Goal: Understand process/instructions: Learn about a topic

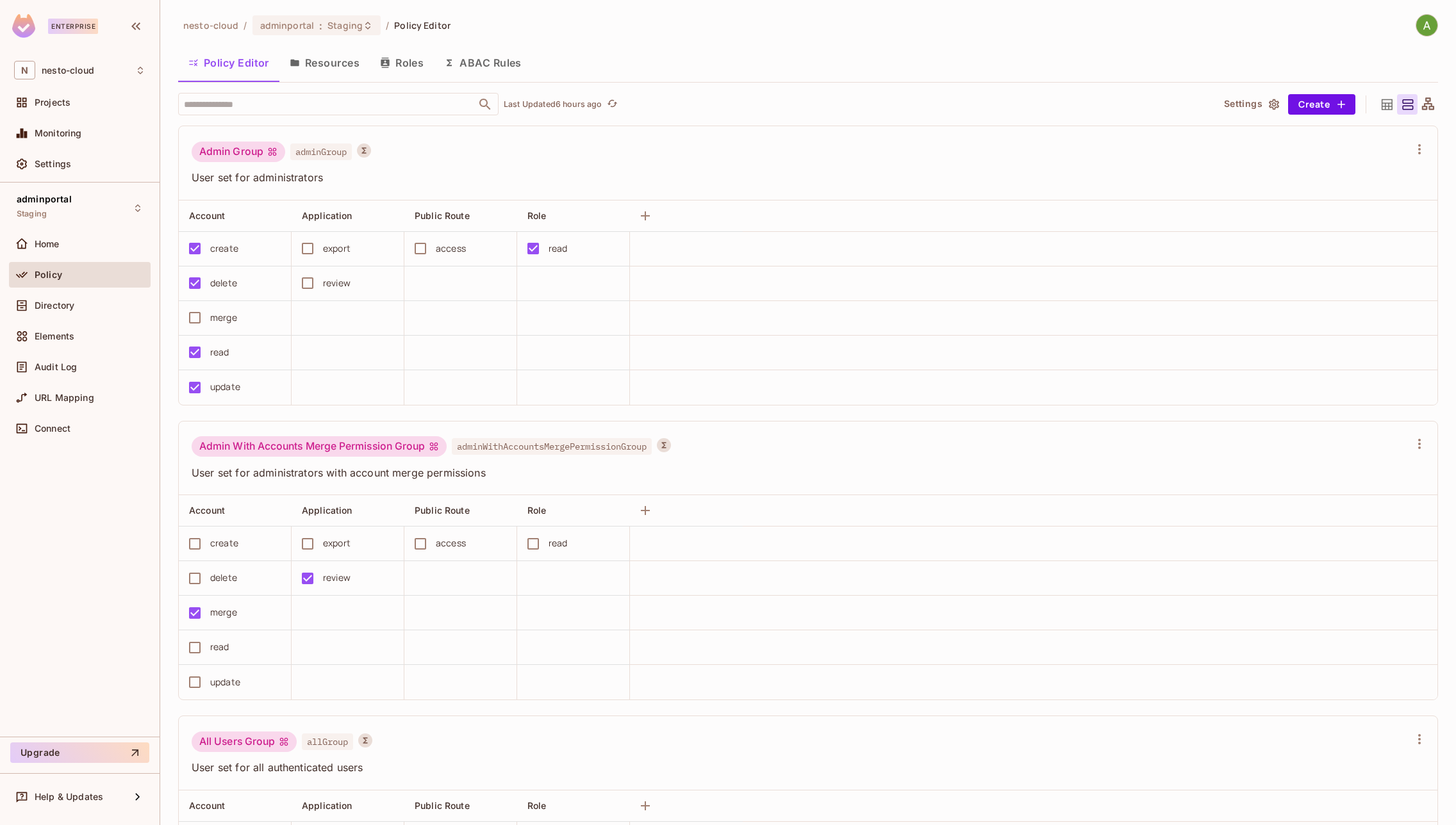
click at [74, 274] on div "Policy" at bounding box center [90, 274] width 111 height 10
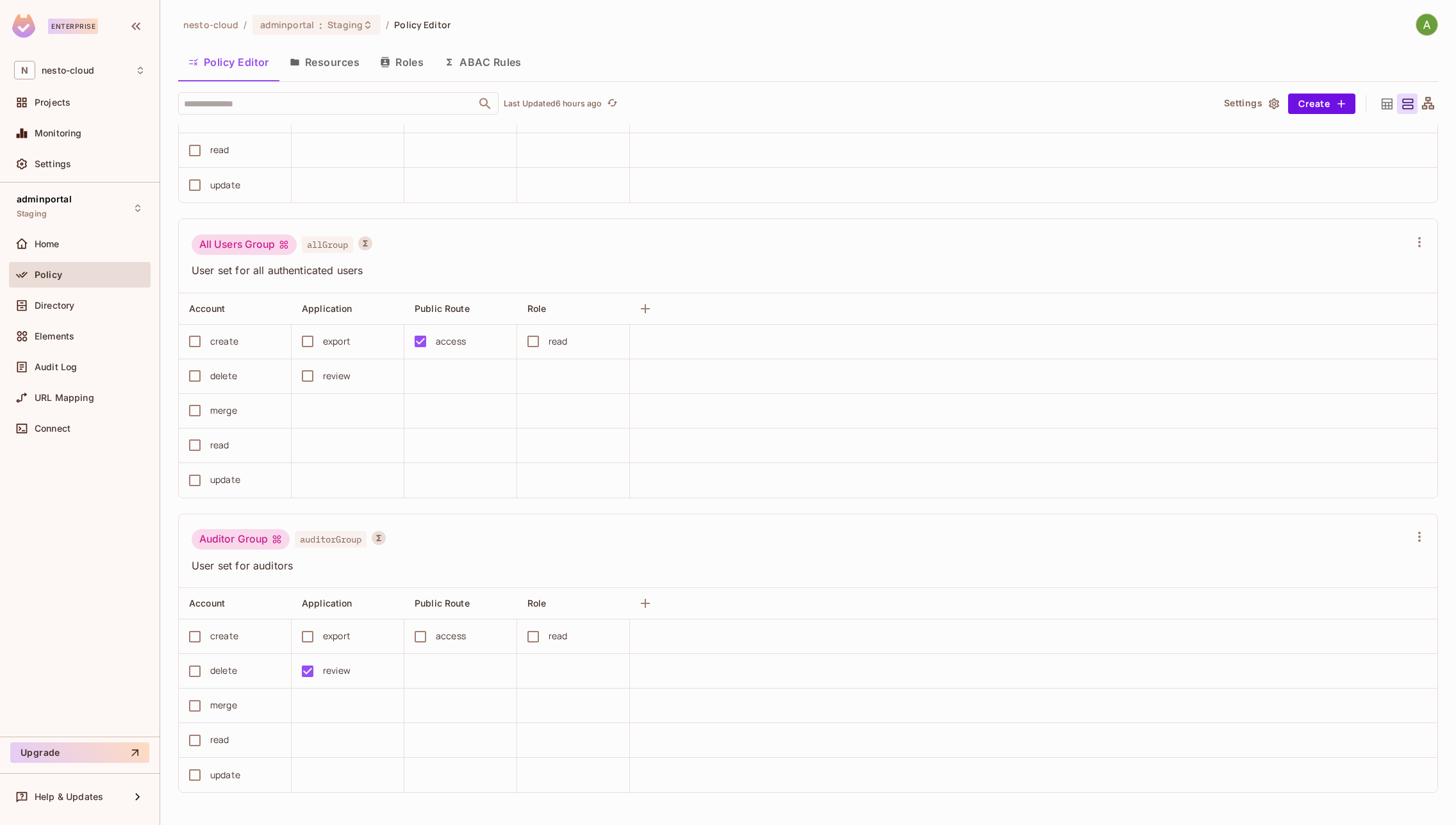
scroll to position [497, 0]
click at [333, 536] on span "auditorGroup" at bounding box center [331, 539] width 72 height 17
click at [334, 536] on span "auditorGroup" at bounding box center [331, 539] width 72 height 17
copy span "auditorGroup"
click at [337, 540] on span "auditorGroup" at bounding box center [331, 539] width 72 height 17
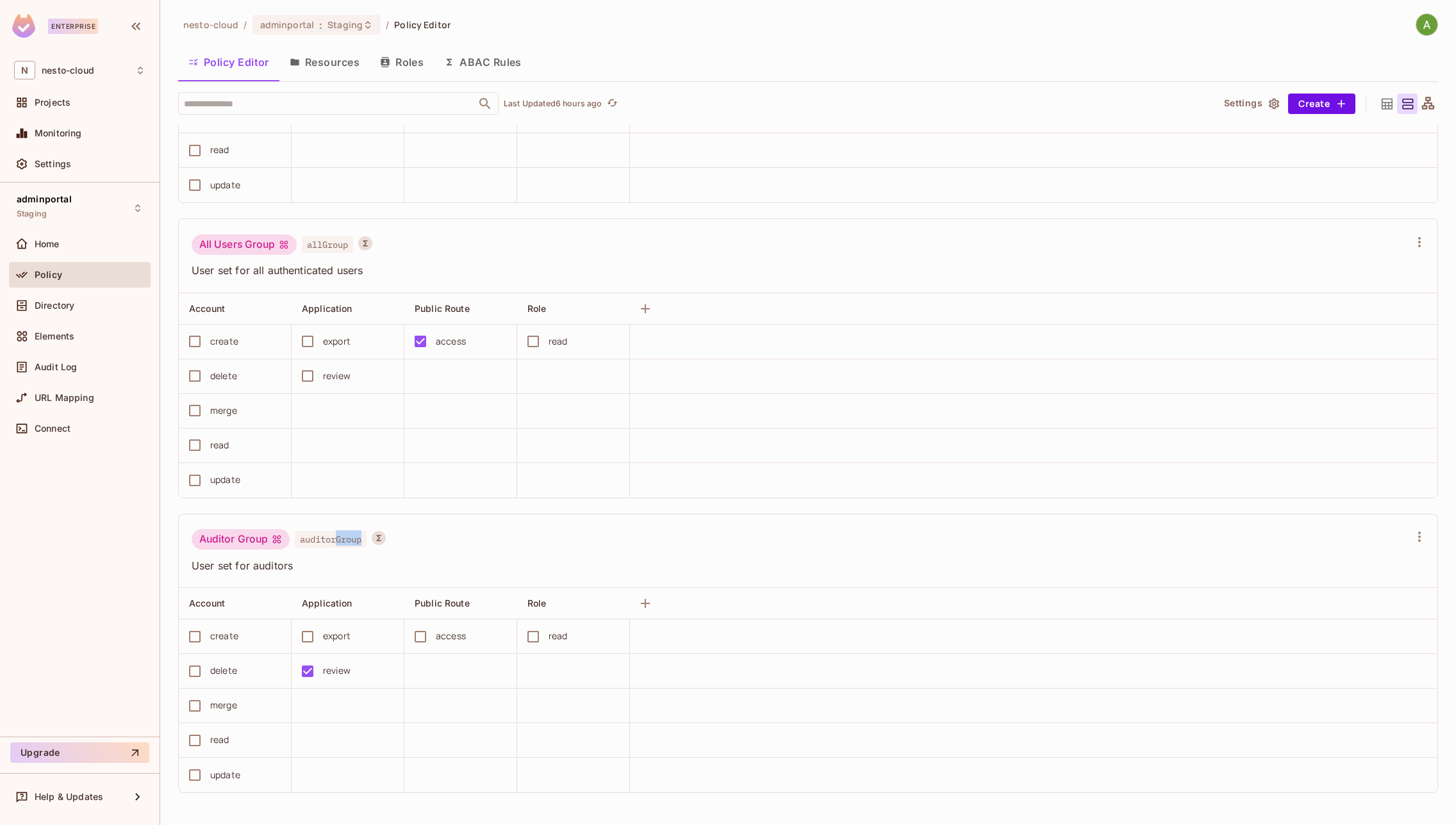
click at [337, 540] on span "auditorGroup" at bounding box center [331, 539] width 72 height 17
click at [331, 543] on span "auditorGroup" at bounding box center [331, 539] width 72 height 17
copy span "auditorGroup"
